Goal: Information Seeking & Learning: Learn about a topic

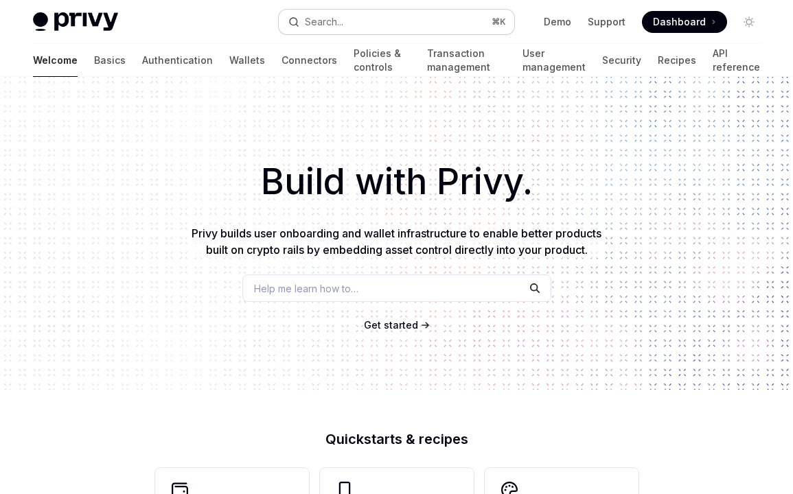
click at [432, 20] on button "Search... ⌘ K" at bounding box center [396, 22] width 235 height 25
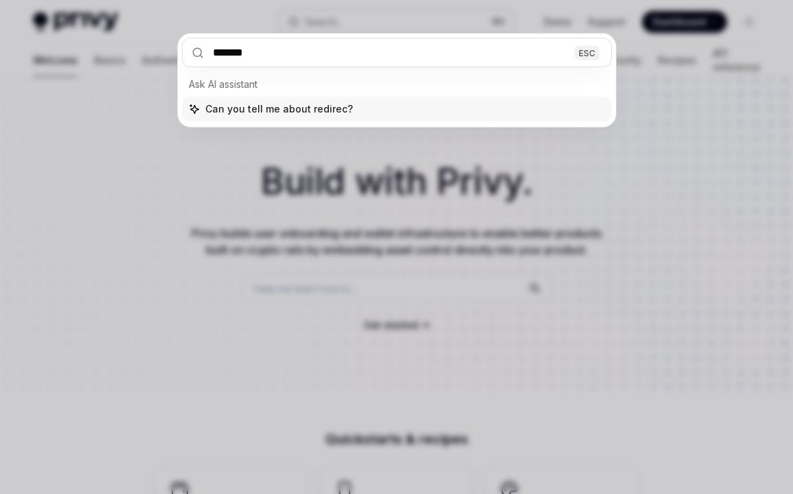
type input "********"
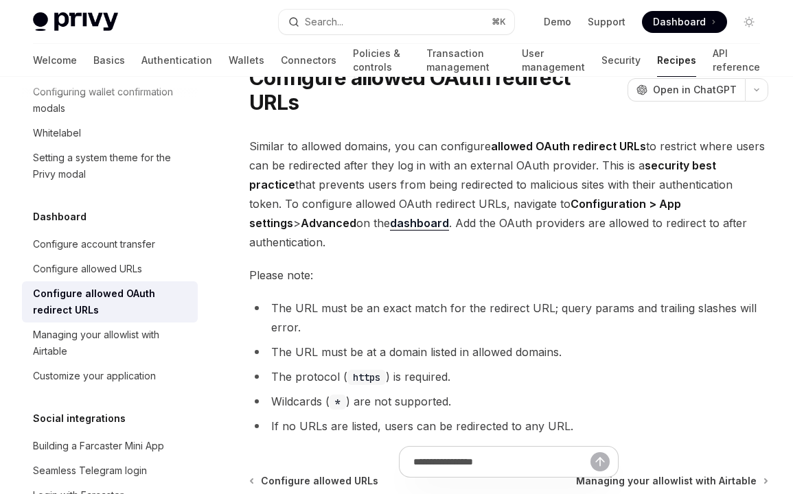
scroll to position [65, 0]
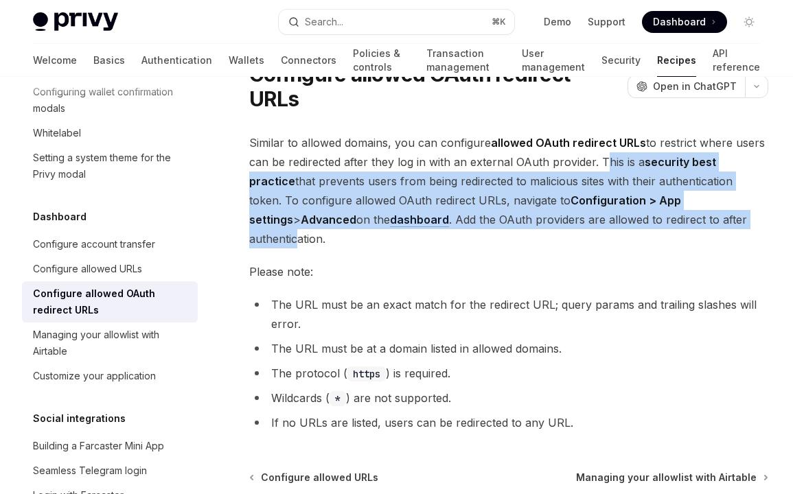
drag, startPoint x: 596, startPoint y: 141, endPoint x: 670, endPoint y: 200, distance: 94.8
click at [670, 200] on span "Similar to allowed domains, you can configure allowed OAuth redirect URLs to re…" at bounding box center [508, 190] width 519 height 115
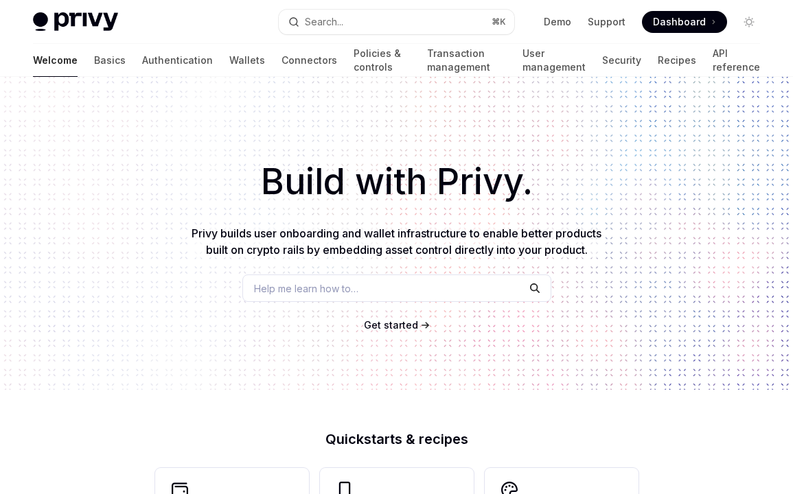
type textarea "*"
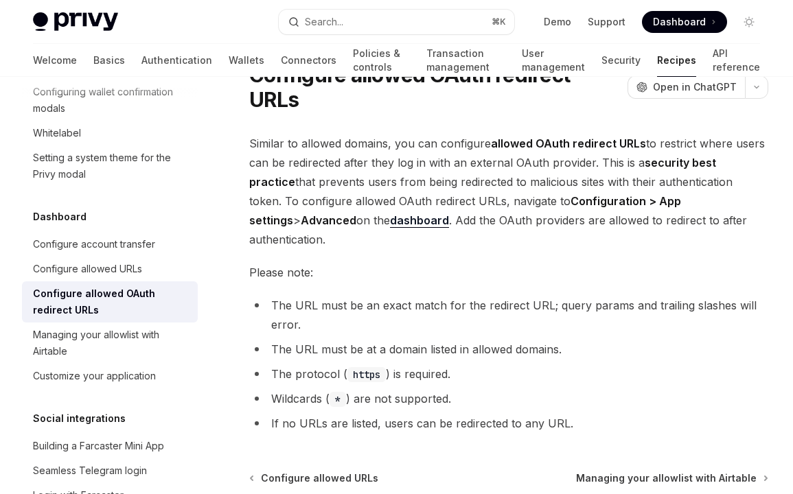
scroll to position [65, 0]
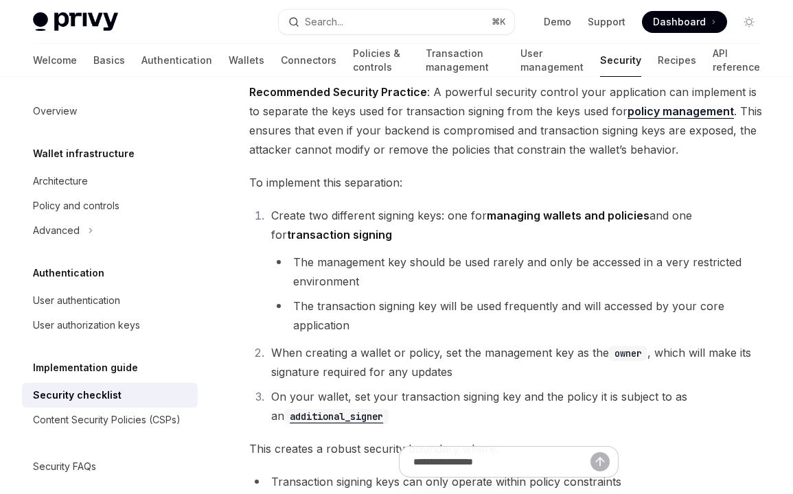
scroll to position [2679, 0]
